Goal: Task Accomplishment & Management: Manage account settings

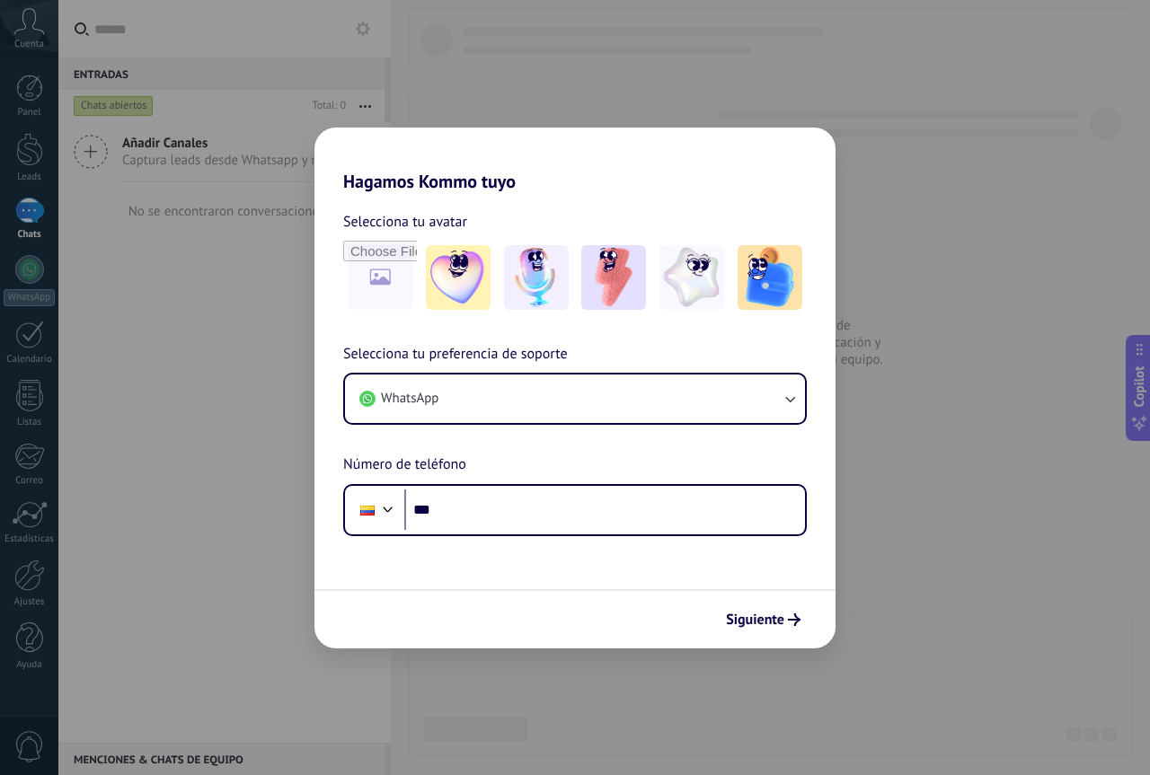
click at [134, 490] on div "Hagamos Kommo tuyo Selecciona tu avatar Selecciona tu preferencia de soporte Wh…" at bounding box center [575, 387] width 1150 height 775
click at [45, 272] on div "Hagamos Kommo tuyo Selecciona tu avatar Selecciona tu preferencia de soporte Wh…" at bounding box center [575, 387] width 1150 height 775
click at [26, 523] on div "Hagamos Kommo tuyo Selecciona tu avatar Selecciona tu preferencia de soporte Wh…" at bounding box center [575, 387] width 1150 height 775
click at [36, 636] on div "Hagamos Kommo tuyo Selecciona tu avatar Selecciona tu preferencia de soporte Wh…" at bounding box center [575, 387] width 1150 height 775
click at [37, 569] on div "Hagamos Kommo tuyo Selecciona tu avatar Selecciona tu preferencia de soporte Wh…" at bounding box center [575, 387] width 1150 height 775
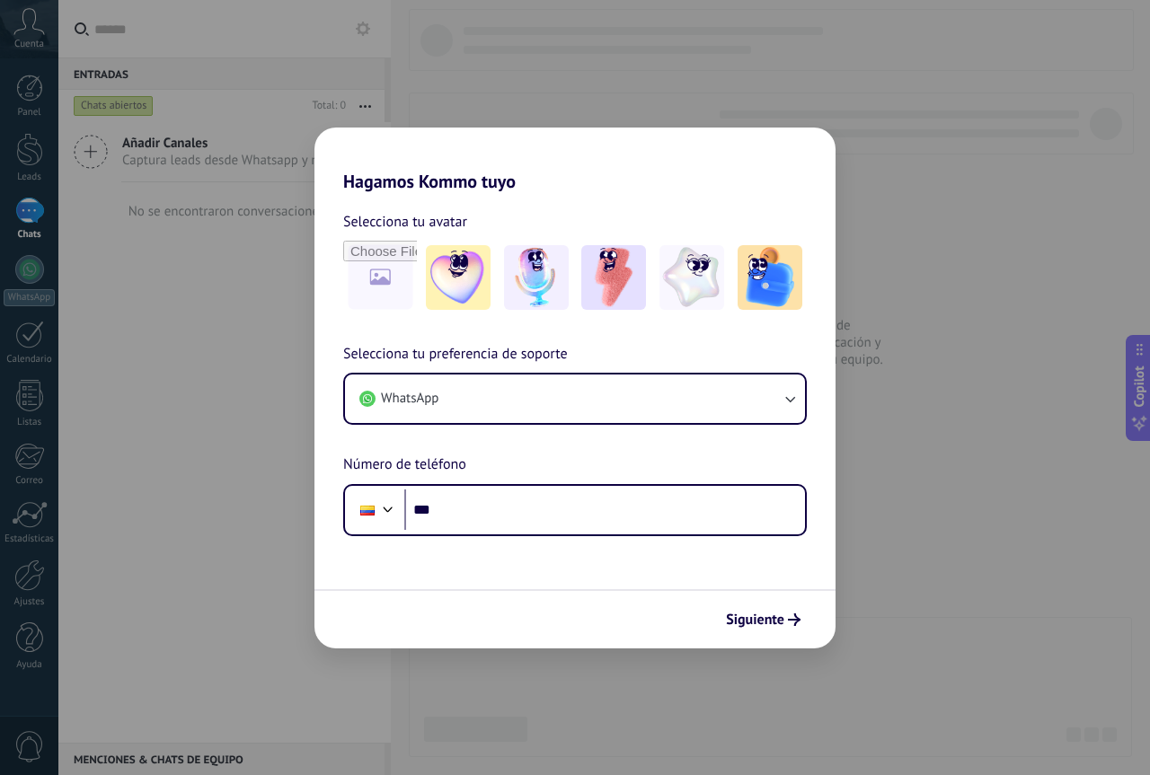
click at [20, 29] on div "Hagamos Kommo tuyo Selecciona tu avatar Selecciona tu preferencia de soporte Wh…" at bounding box center [575, 387] width 1150 height 775
